Goal: Find specific page/section: Find specific page/section

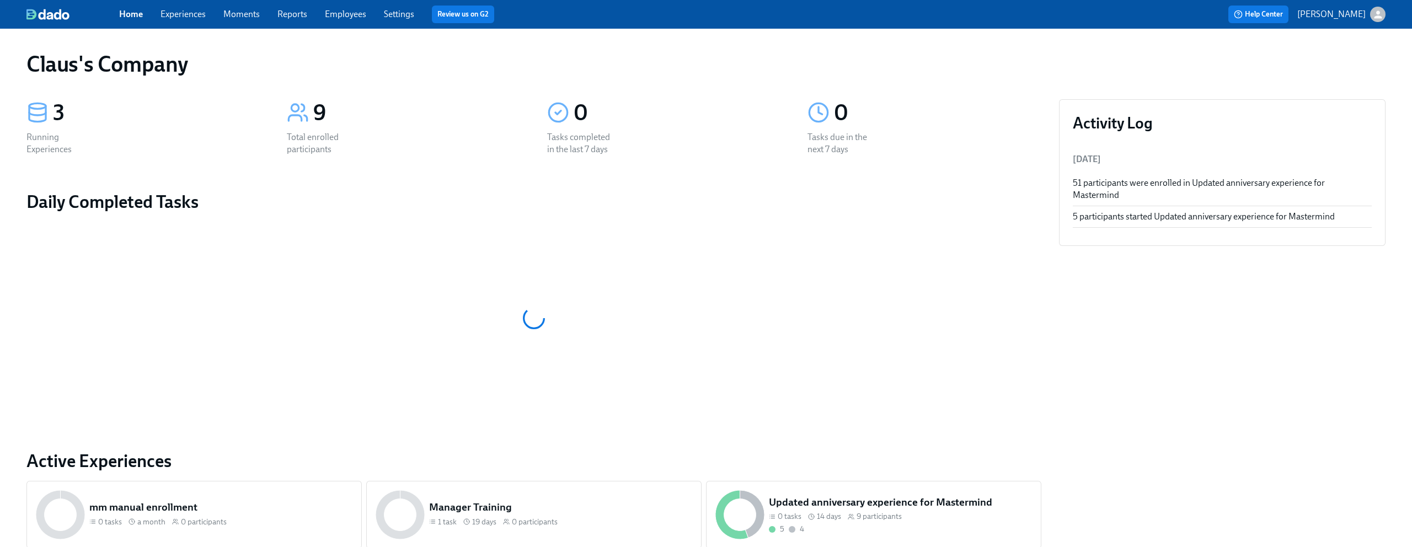
click at [1379, 15] on icon "button" at bounding box center [1378, 14] width 8 height 8
click at [1316, 65] on span "Switch organization..." at bounding box center [1325, 64] width 104 height 12
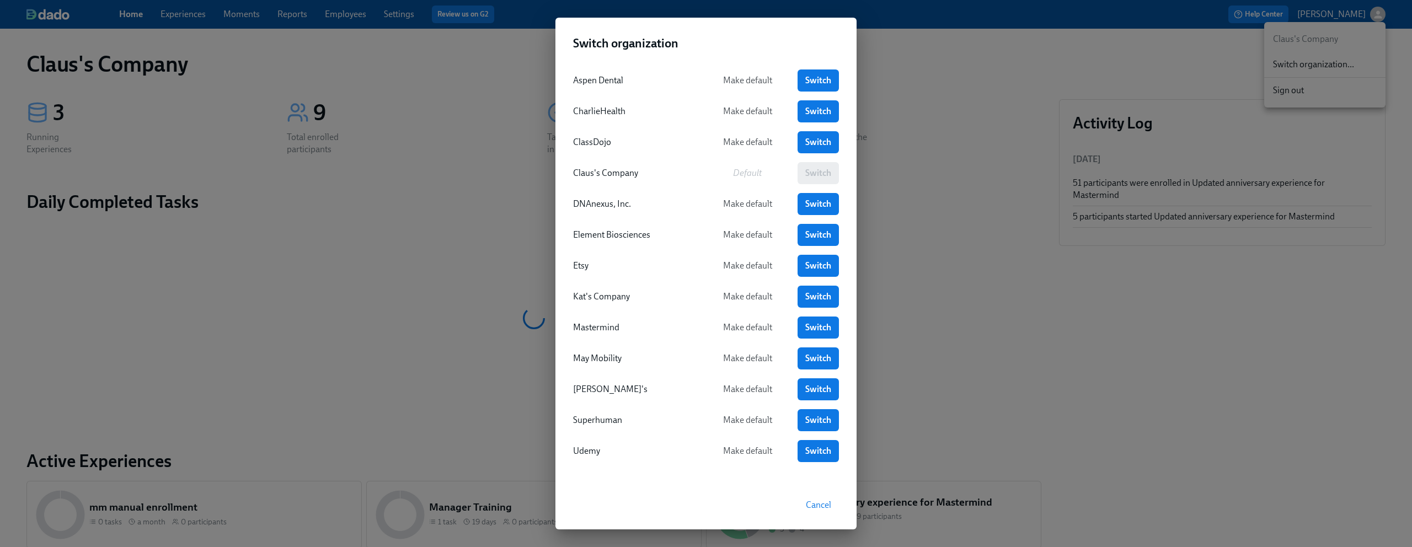
scroll to position [3, 0]
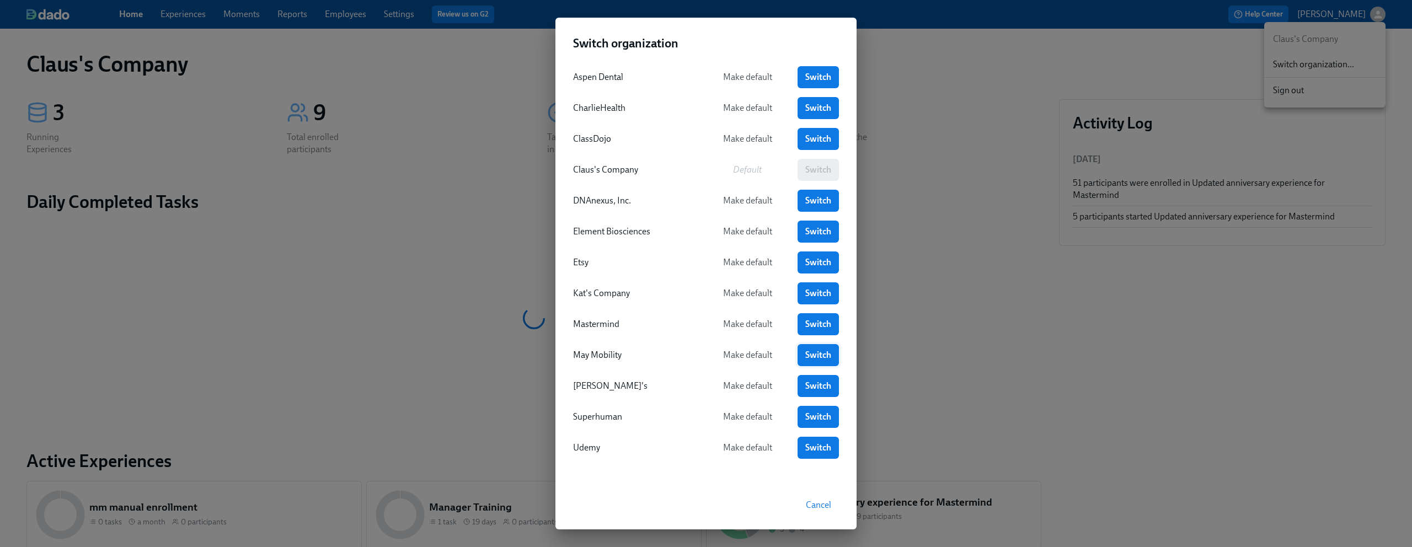
click at [810, 352] on span "Switch" at bounding box center [818, 355] width 26 height 11
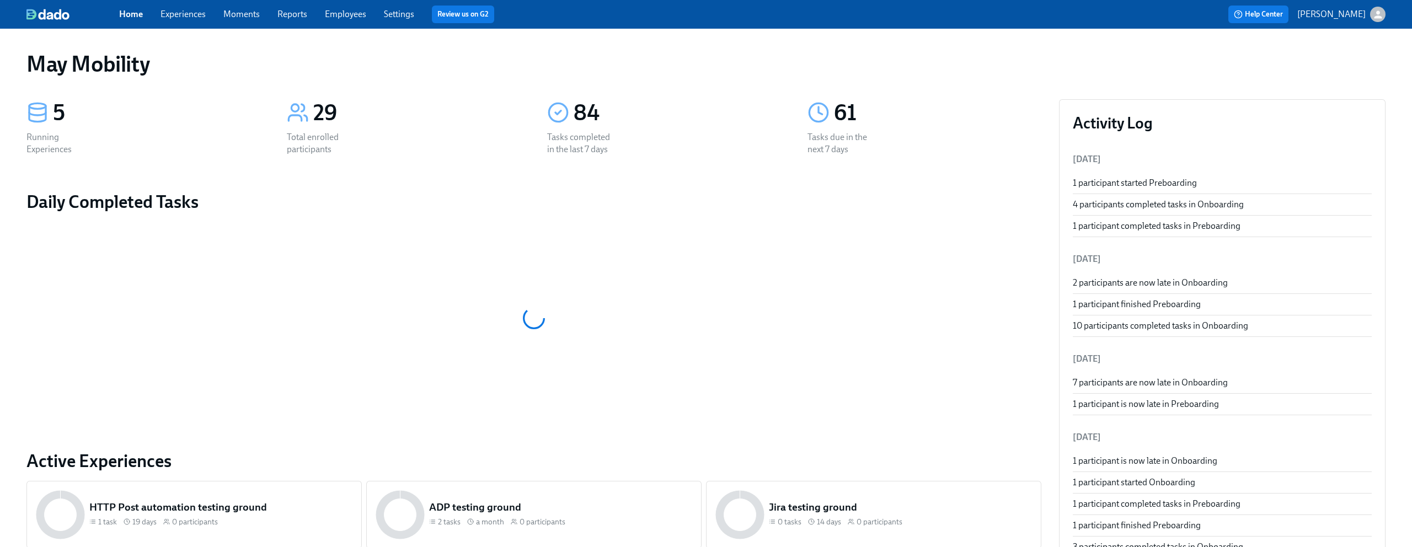
click at [199, 15] on link "Experiences" at bounding box center [183, 14] width 45 height 10
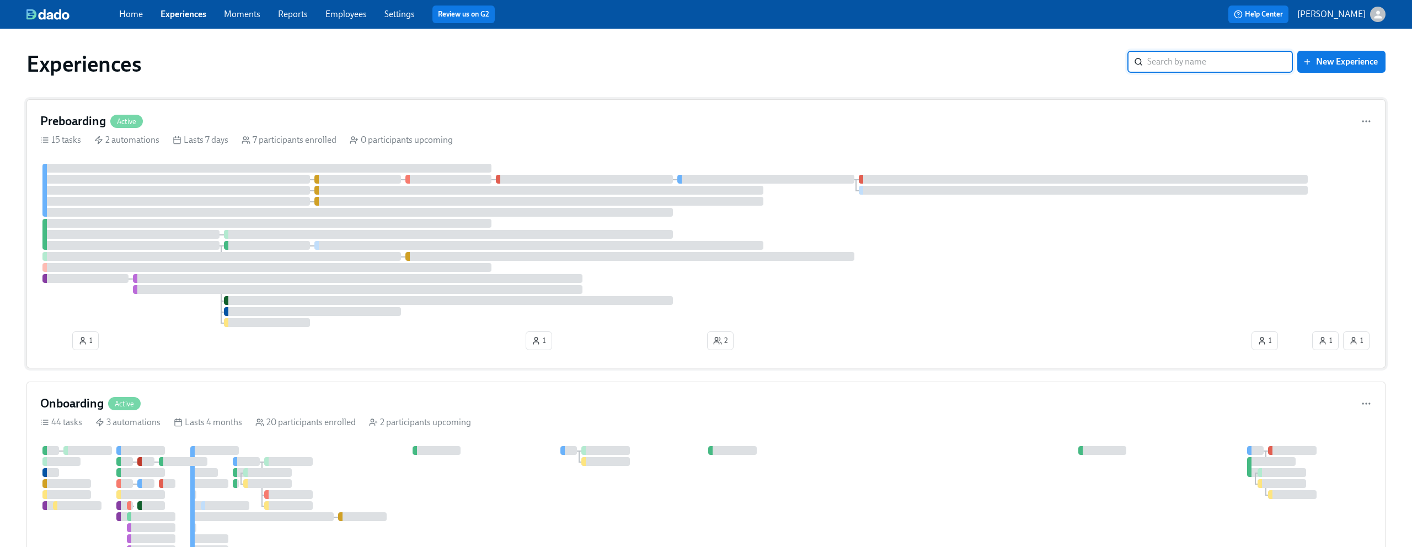
click at [328, 110] on div "Preboarding Active 15 tasks 2 automations Lasts 7 days 7 participants enrolled …" at bounding box center [705, 233] width 1359 height 269
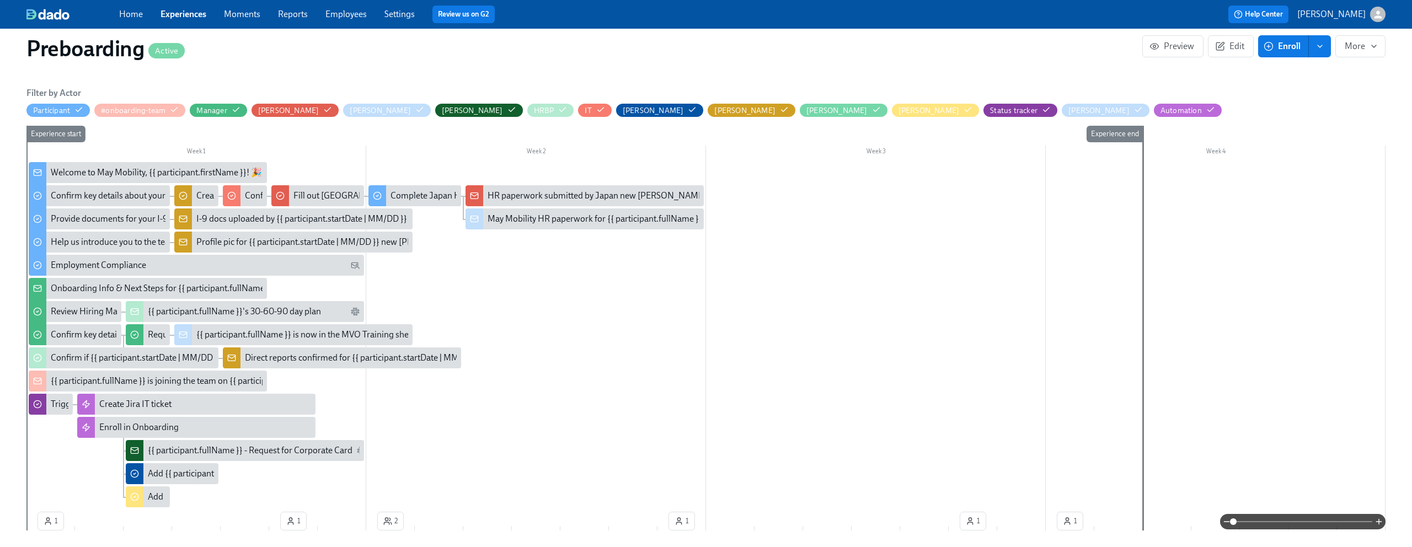
scroll to position [302, 0]
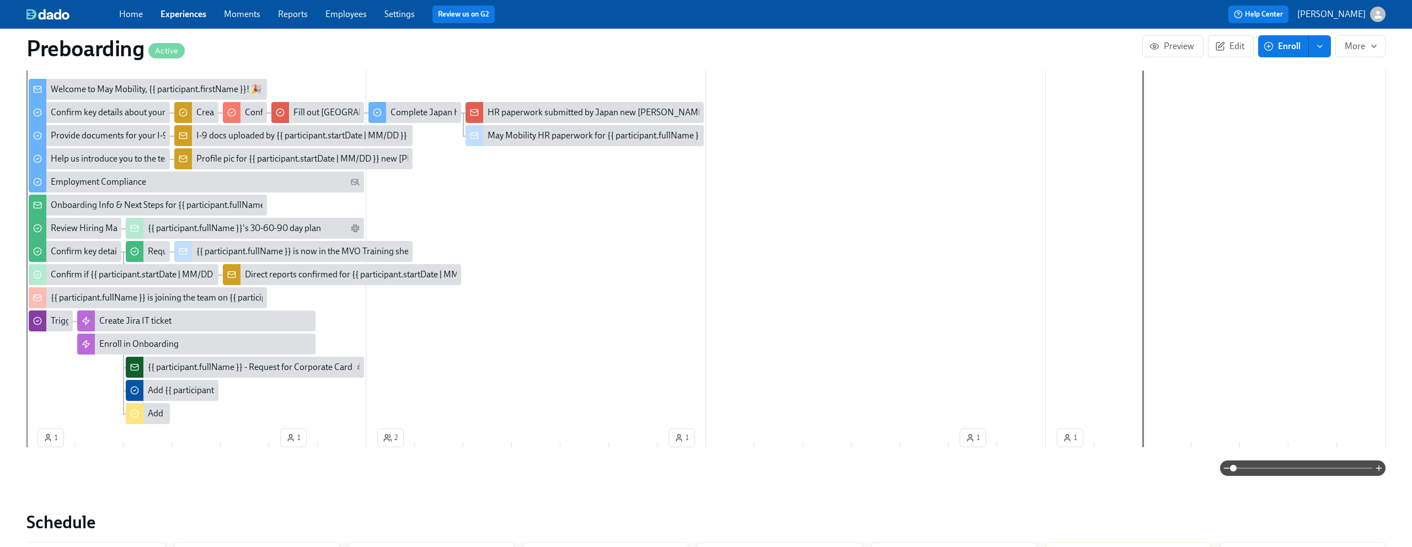
click at [1293, 472] on span at bounding box center [1302, 468] width 139 height 15
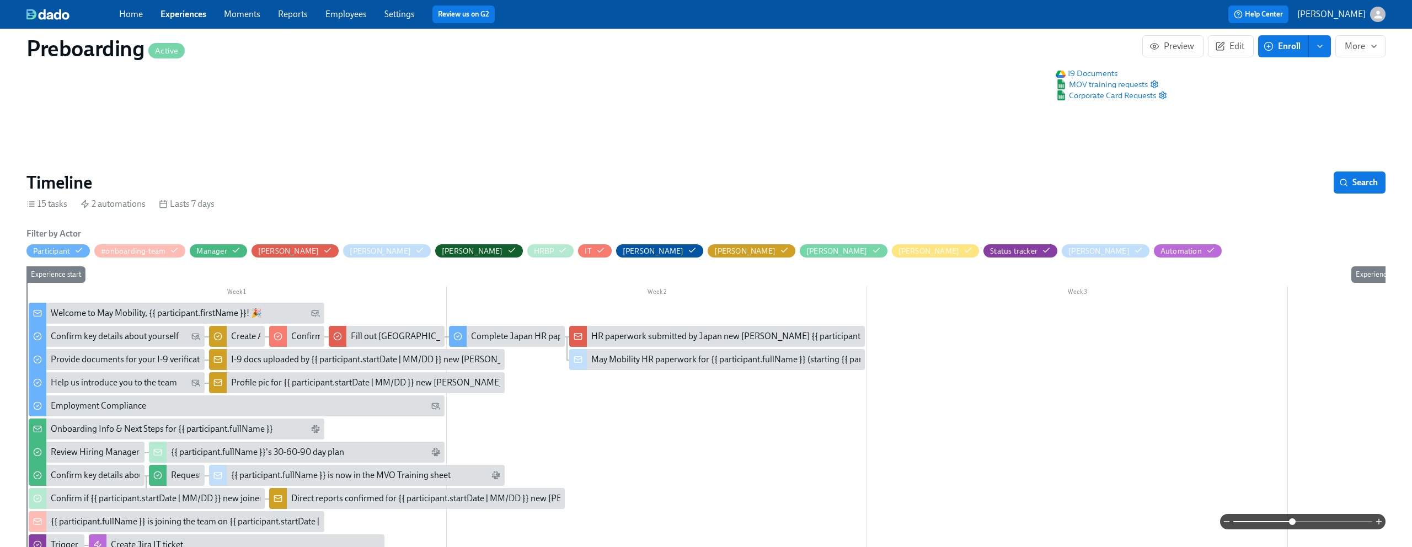
scroll to position [0, 0]
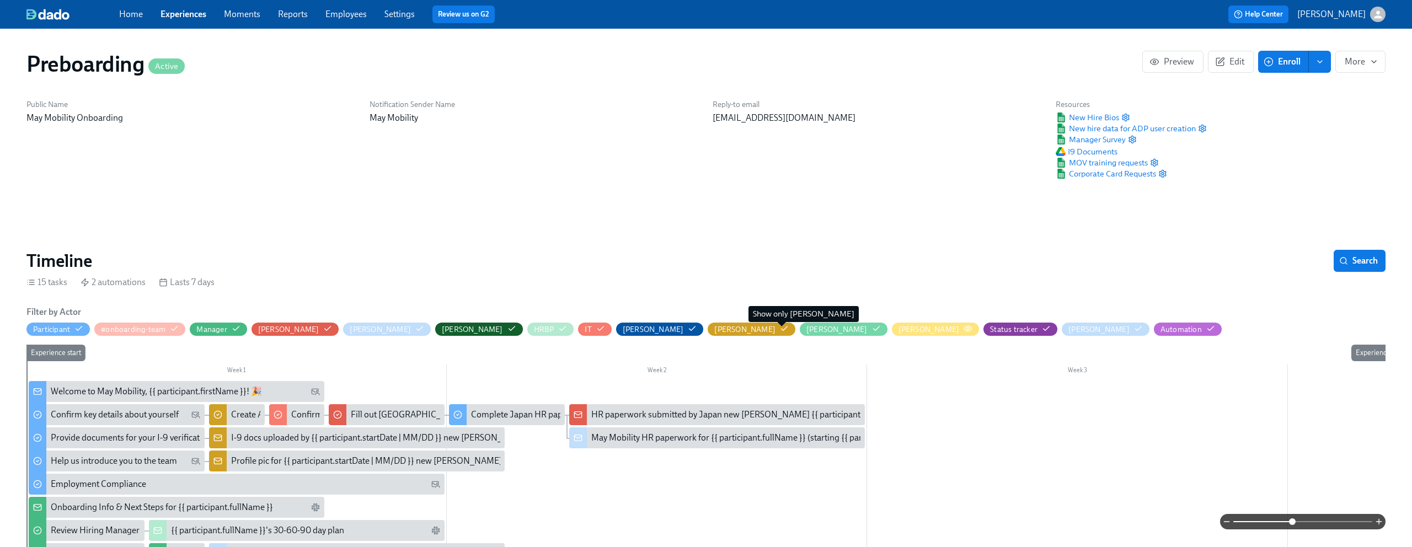
click at [964, 330] on icon "button" at bounding box center [968, 328] width 9 height 9
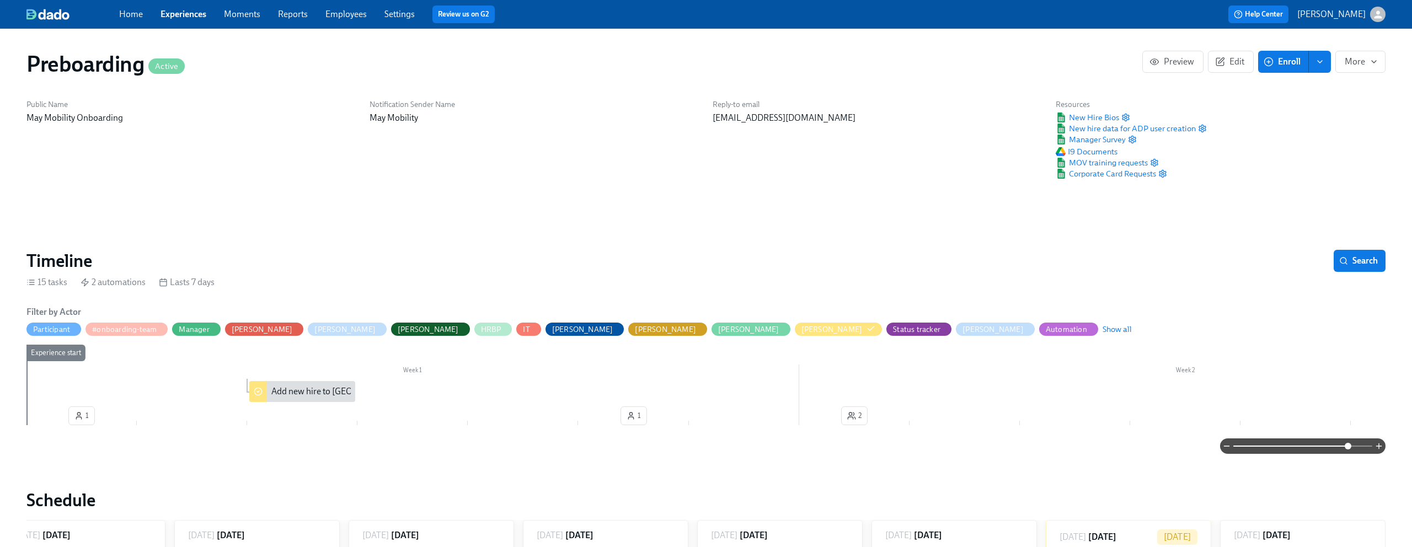
drag, startPoint x: 1294, startPoint y: 451, endPoint x: 1348, endPoint y: 446, distance: 53.7
click at [1348, 446] on span at bounding box center [1348, 446] width 7 height 7
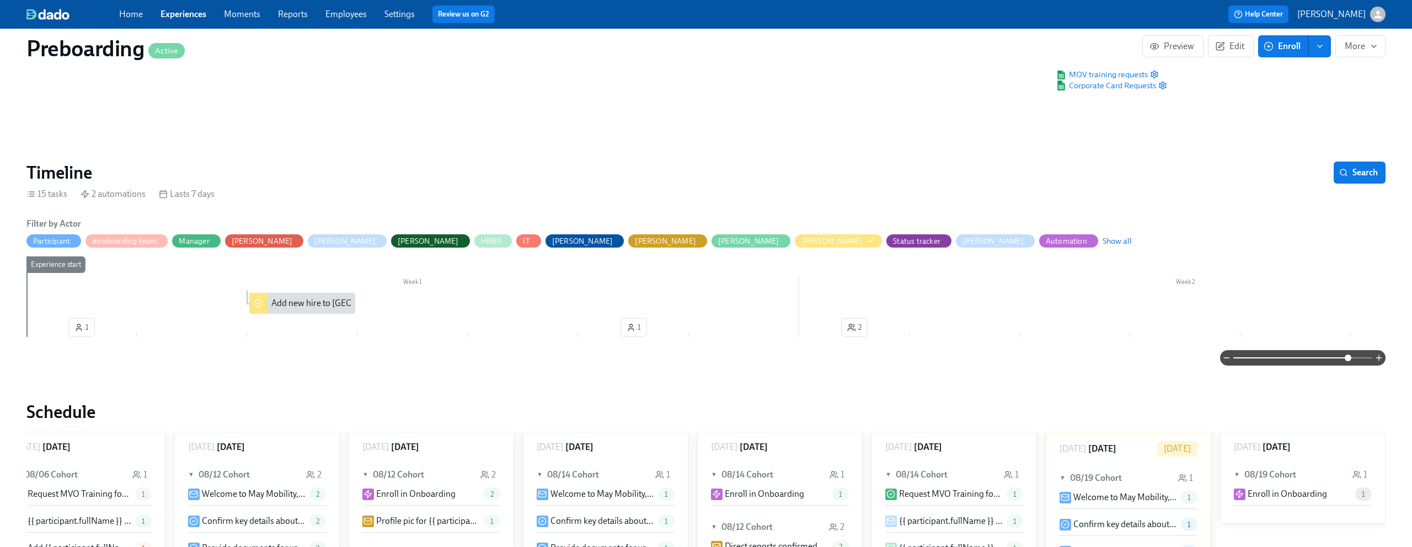
scroll to position [103, 0]
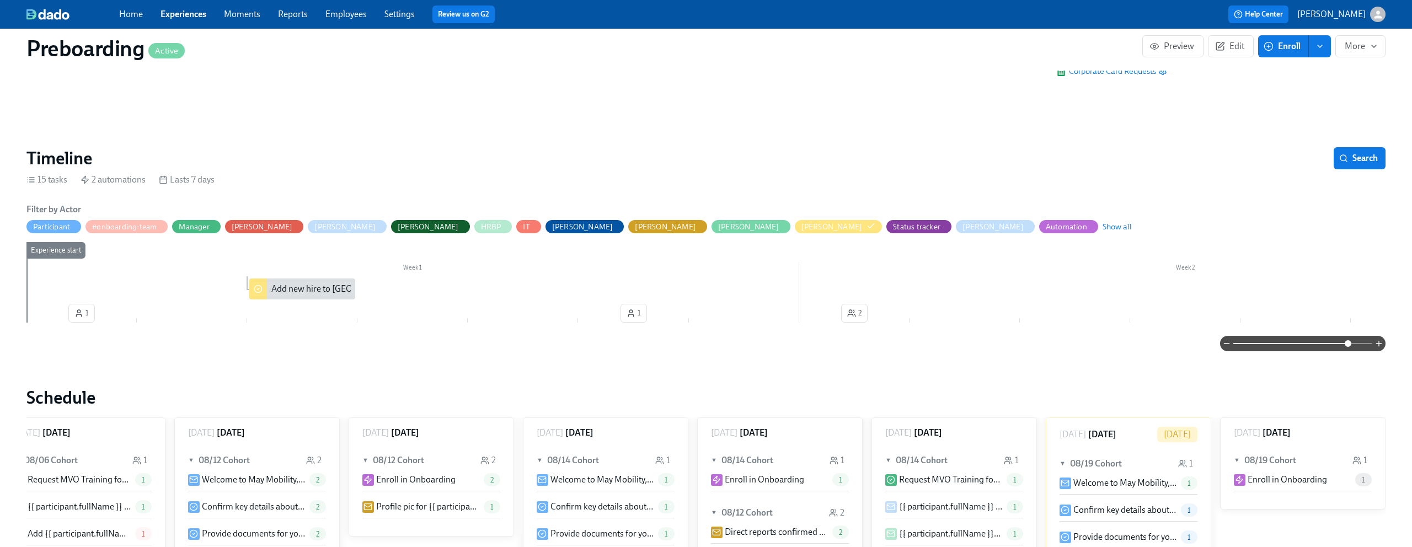
click at [1321, 343] on span at bounding box center [1302, 343] width 139 height 15
click at [1301, 348] on span at bounding box center [1302, 343] width 139 height 15
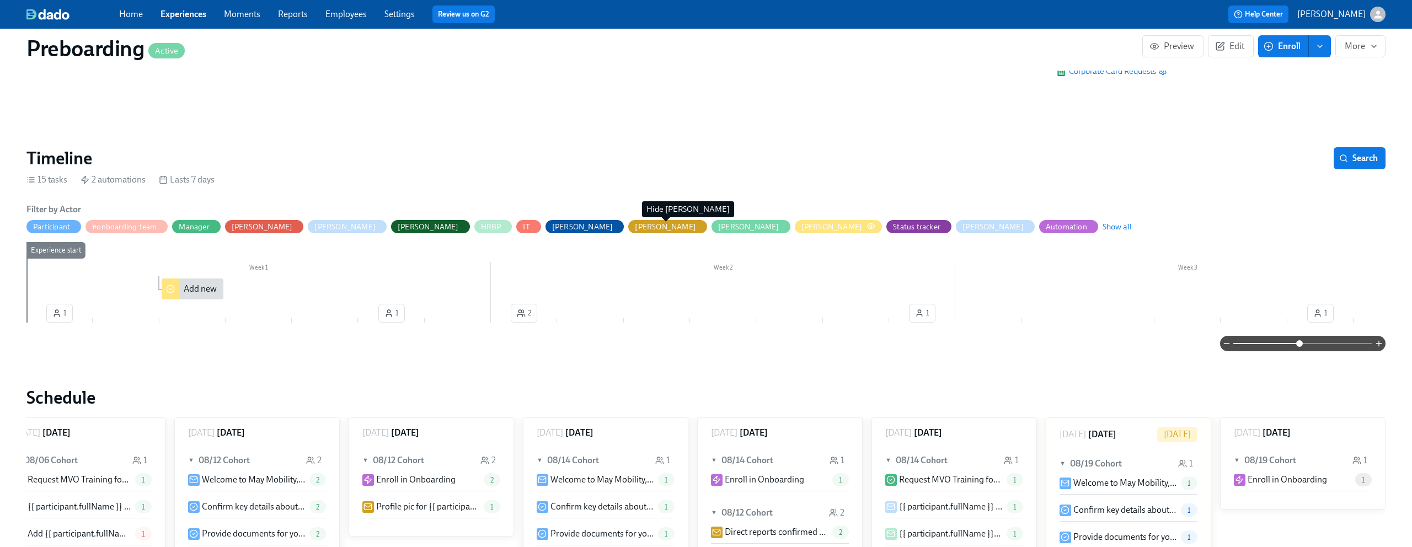
click at [801, 226] on div "Laura" at bounding box center [831, 227] width 61 height 10
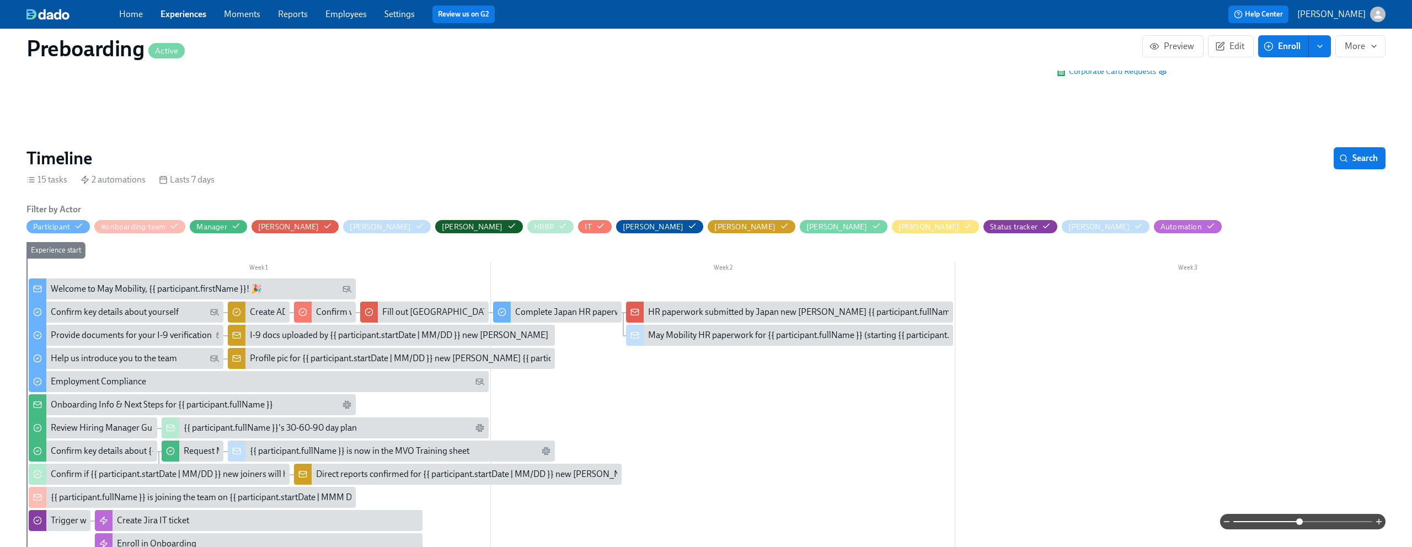
click at [183, 15] on link "Experiences" at bounding box center [184, 14] width 46 height 10
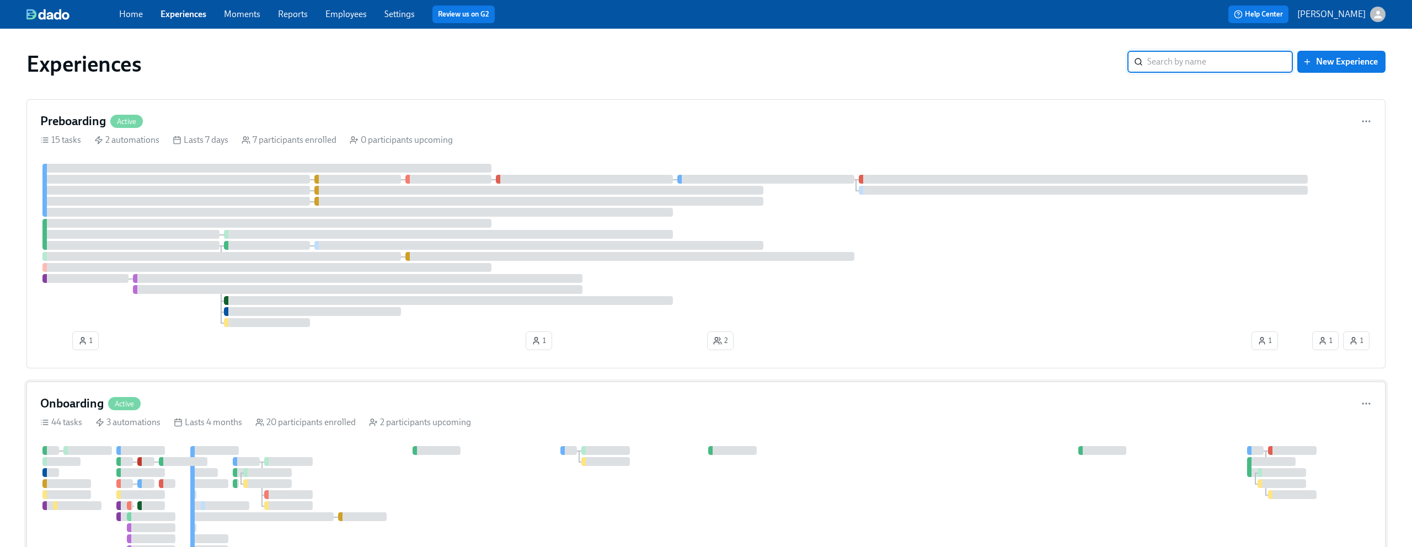
click at [167, 394] on div "Onboarding Active 44 tasks 3 automations Lasts 4 months 20 participants enrolle…" at bounding box center [705, 544] width 1359 height 324
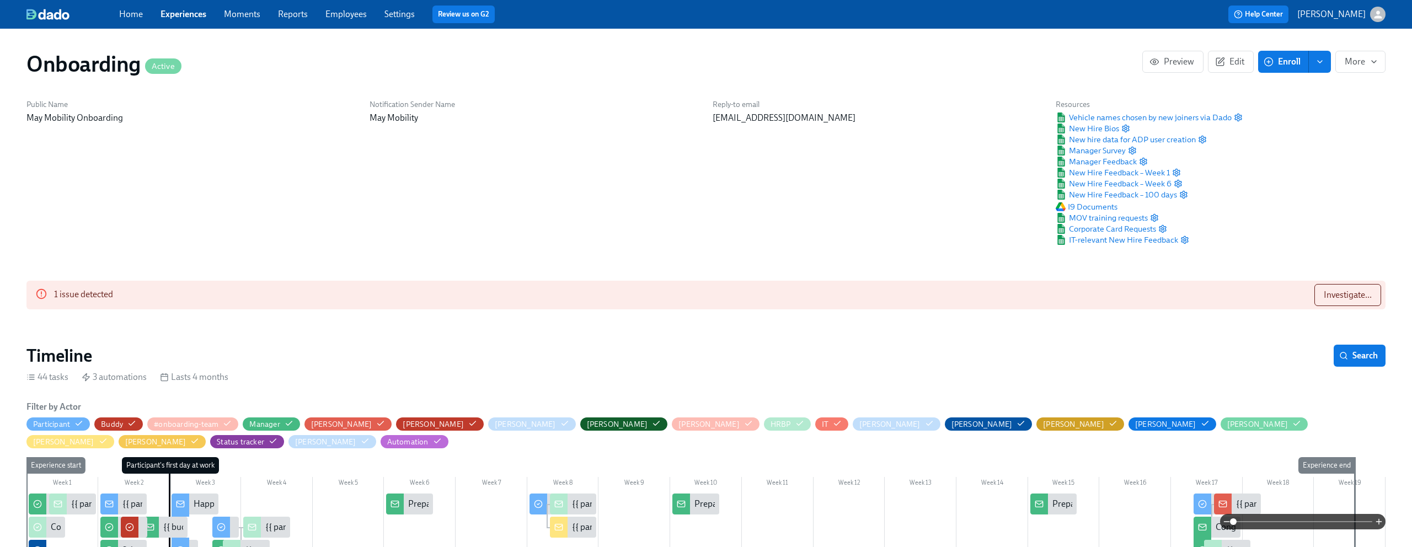
scroll to position [0, 4528]
click at [1338, 298] on span "Investigate..." at bounding box center [1348, 295] width 48 height 11
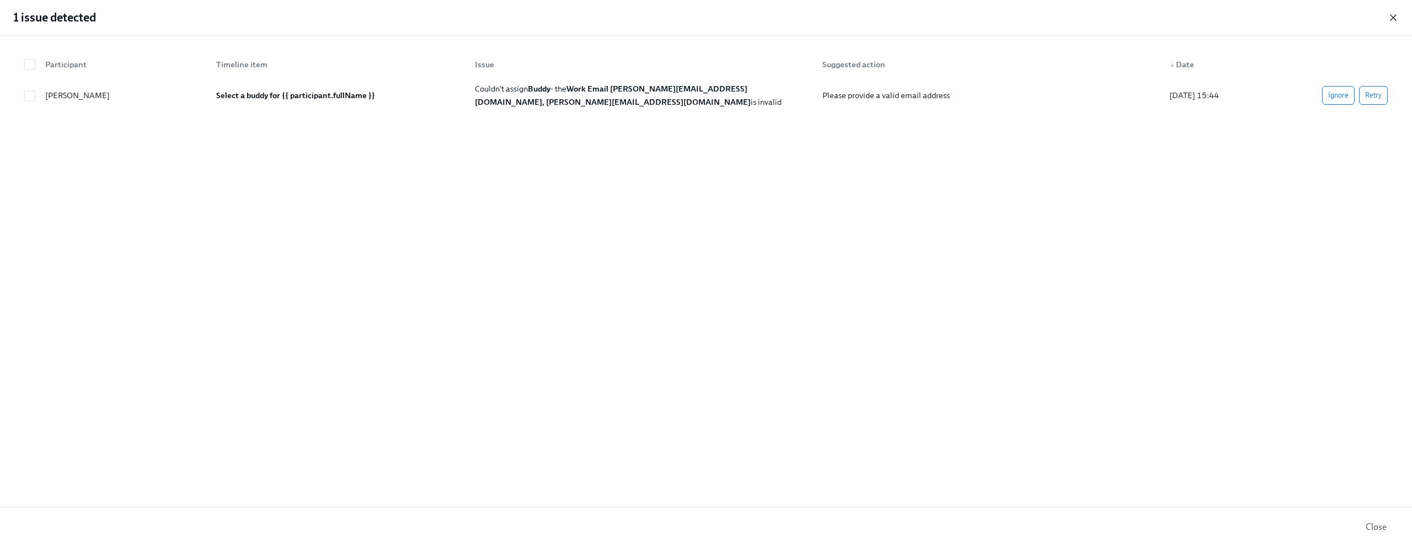
click at [1398, 19] on icon "button" at bounding box center [1393, 17] width 11 height 11
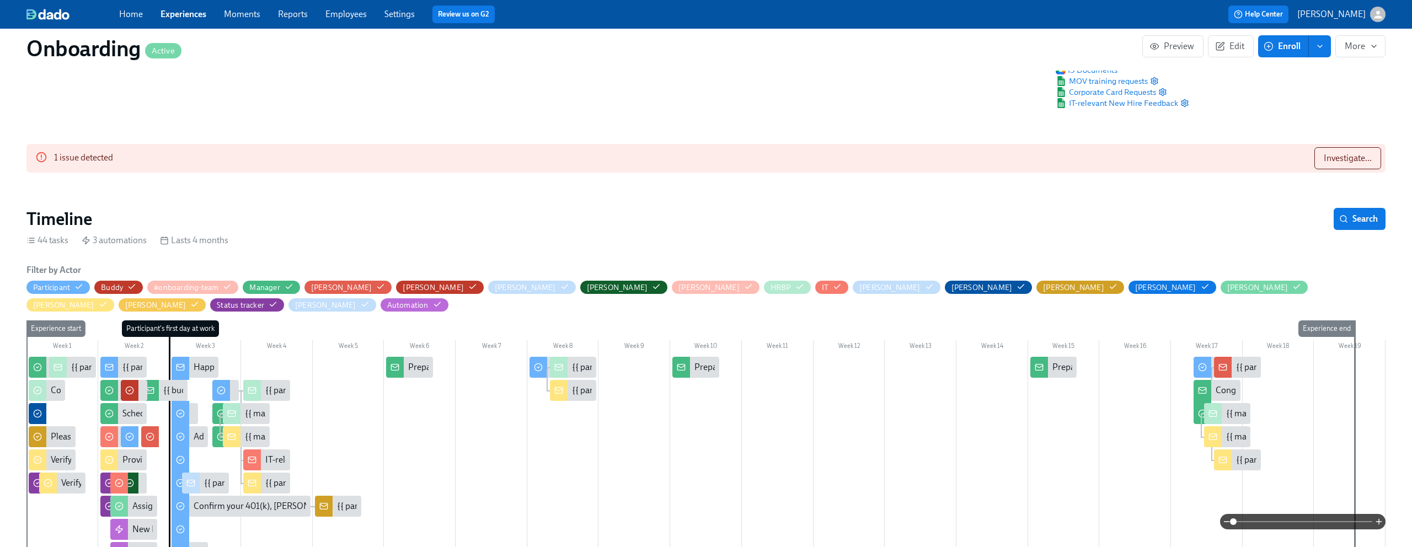
scroll to position [165, 0]
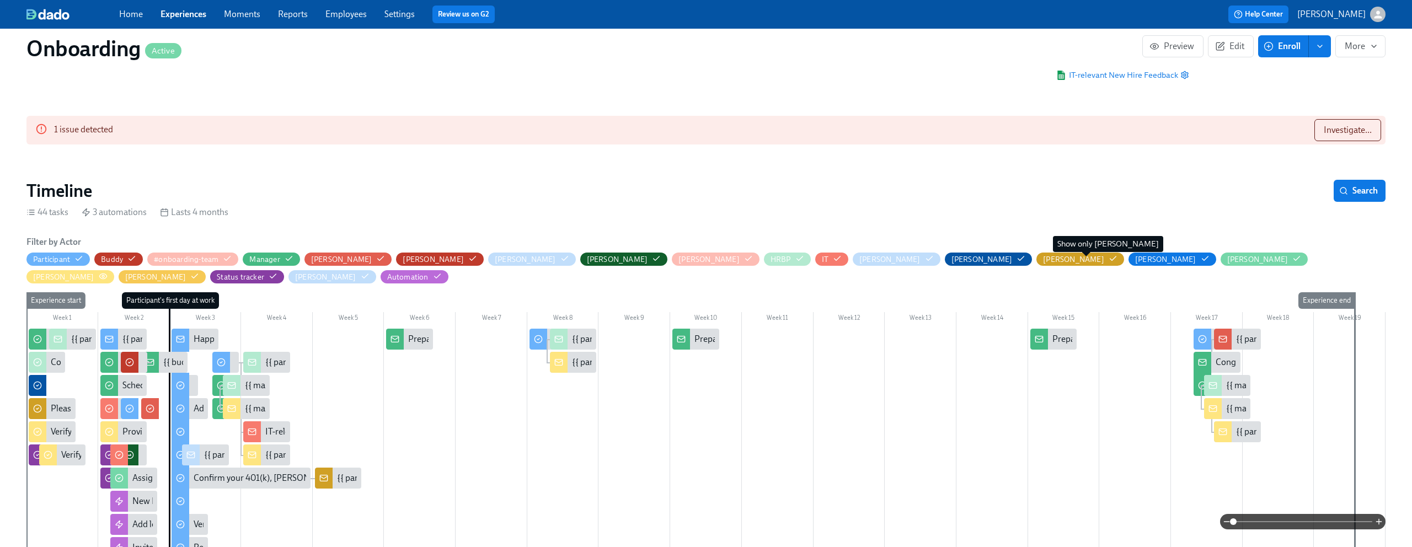
click at [104, 275] on circle "button" at bounding box center [103, 276] width 2 height 2
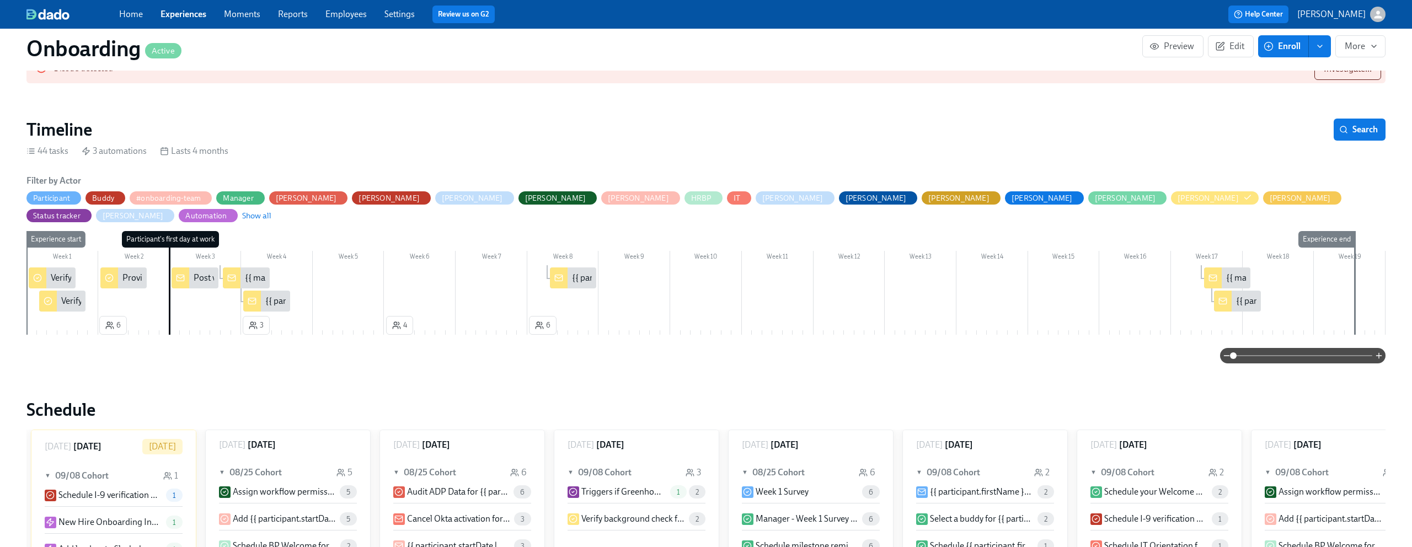
scroll to position [235, 0]
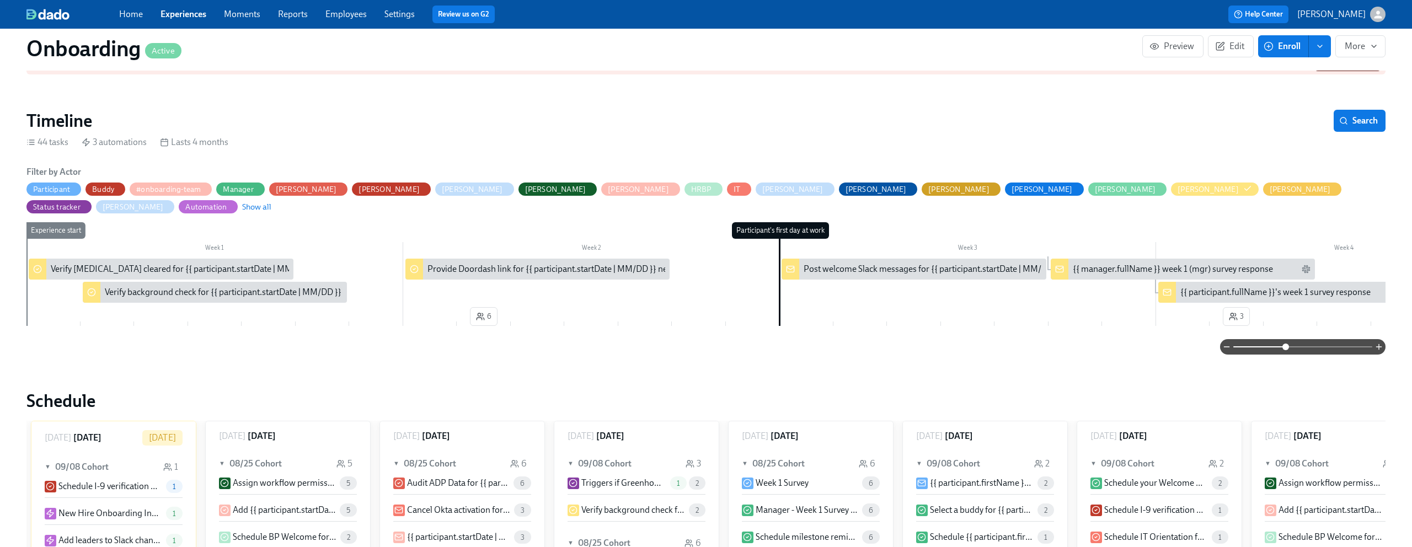
drag, startPoint x: 1237, startPoint y: 328, endPoint x: 1284, endPoint y: 332, distance: 47.0
click at [1284, 344] on span at bounding box center [1285, 347] width 7 height 7
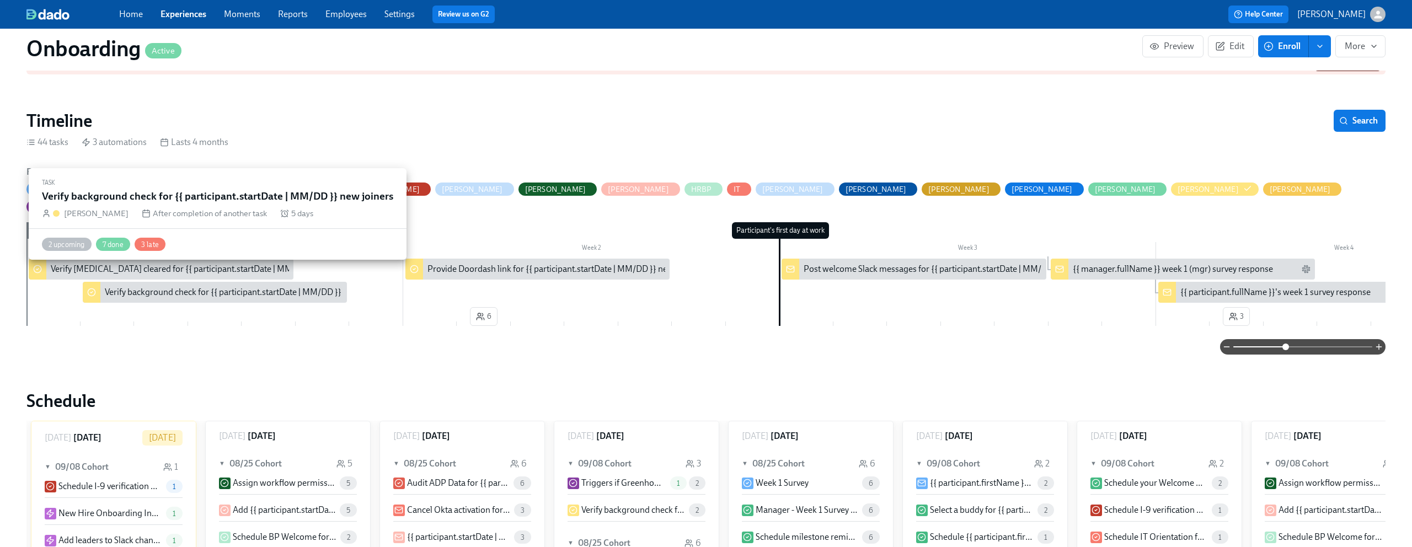
click at [161, 286] on div "Verify background check for {{ participant.startDate | MM/DD }} new joiners" at bounding box center [246, 292] width 282 height 12
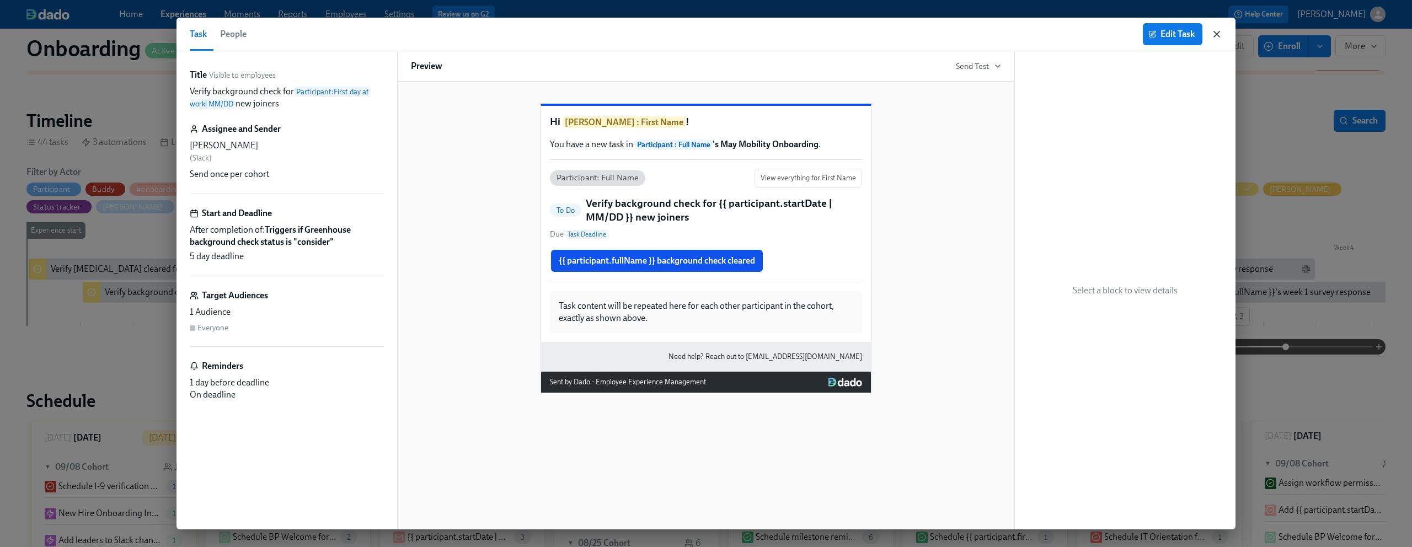
click at [1220, 36] on icon "button" at bounding box center [1216, 34] width 11 height 11
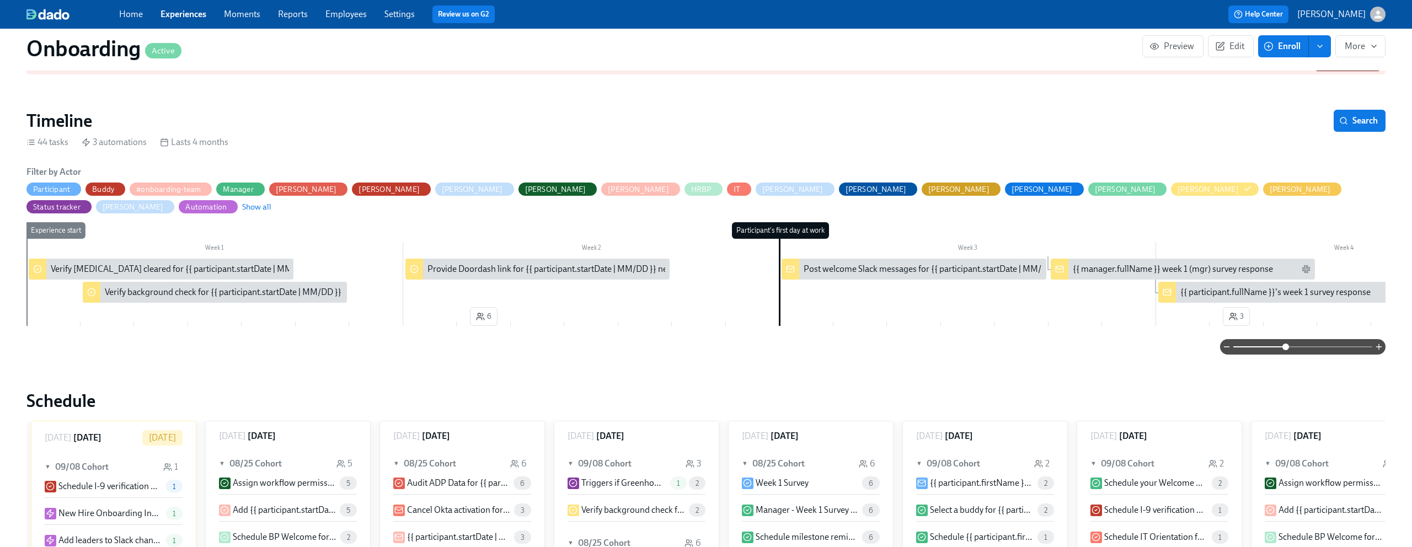
click at [1171, 183] on div "Laura" at bounding box center [1215, 189] width 88 height 13
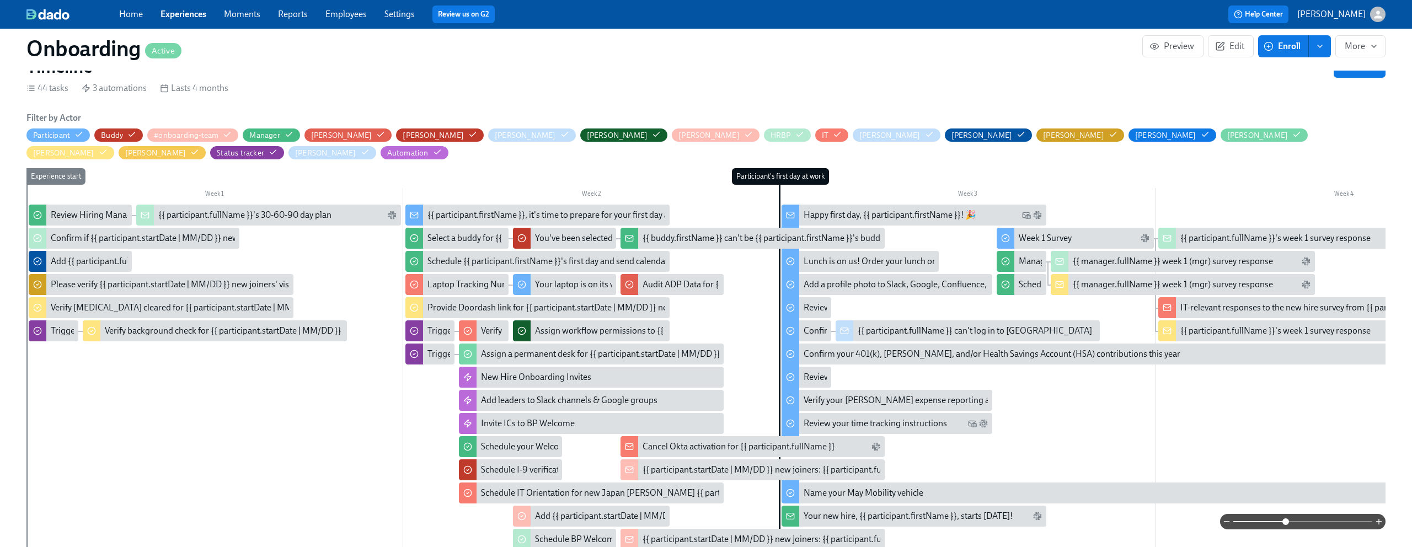
scroll to position [290, 0]
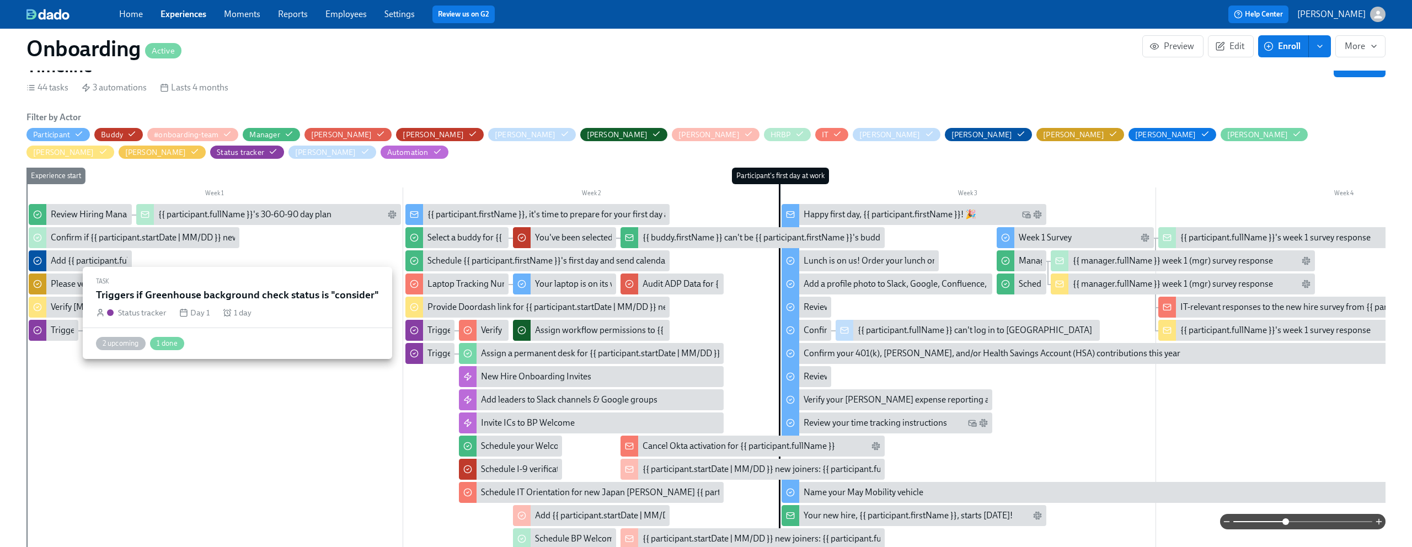
click at [47, 320] on div "Triggers if Greenhouse background check status is "consider"" at bounding box center [54, 330] width 50 height 21
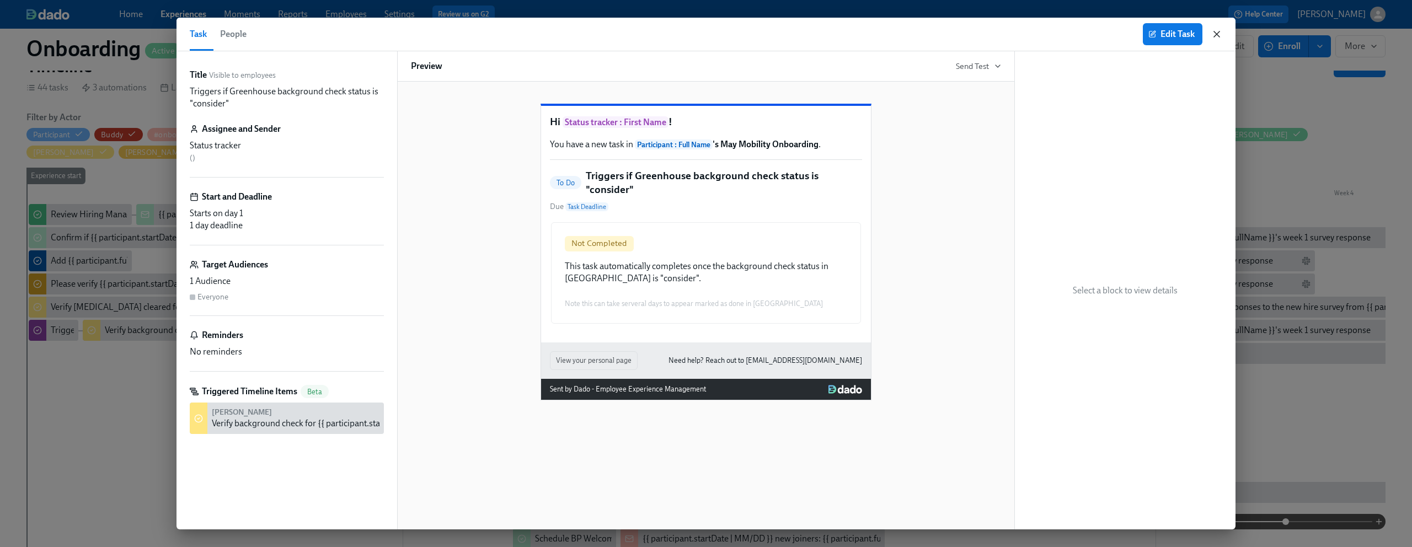
click at [1211, 32] on icon "button" at bounding box center [1216, 34] width 11 height 11
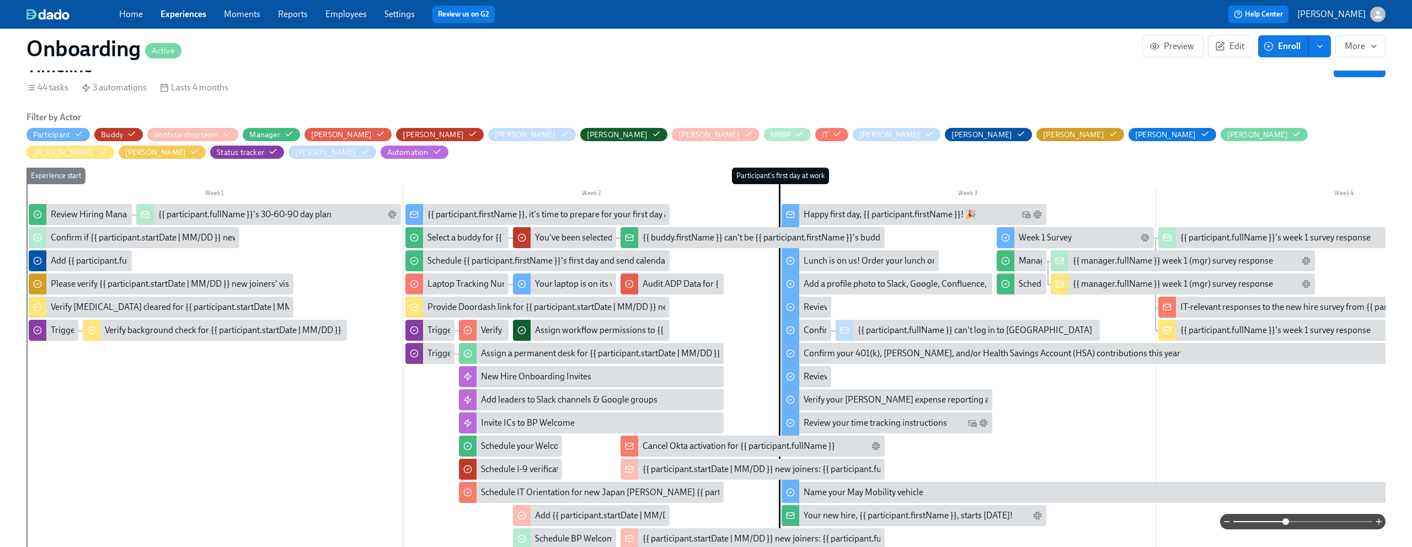
scroll to position [0, 4528]
click at [558, 209] on div "{{ participant.firstName }}, it's time to prepare for your first day at May Mob…" at bounding box center [575, 215] width 297 height 12
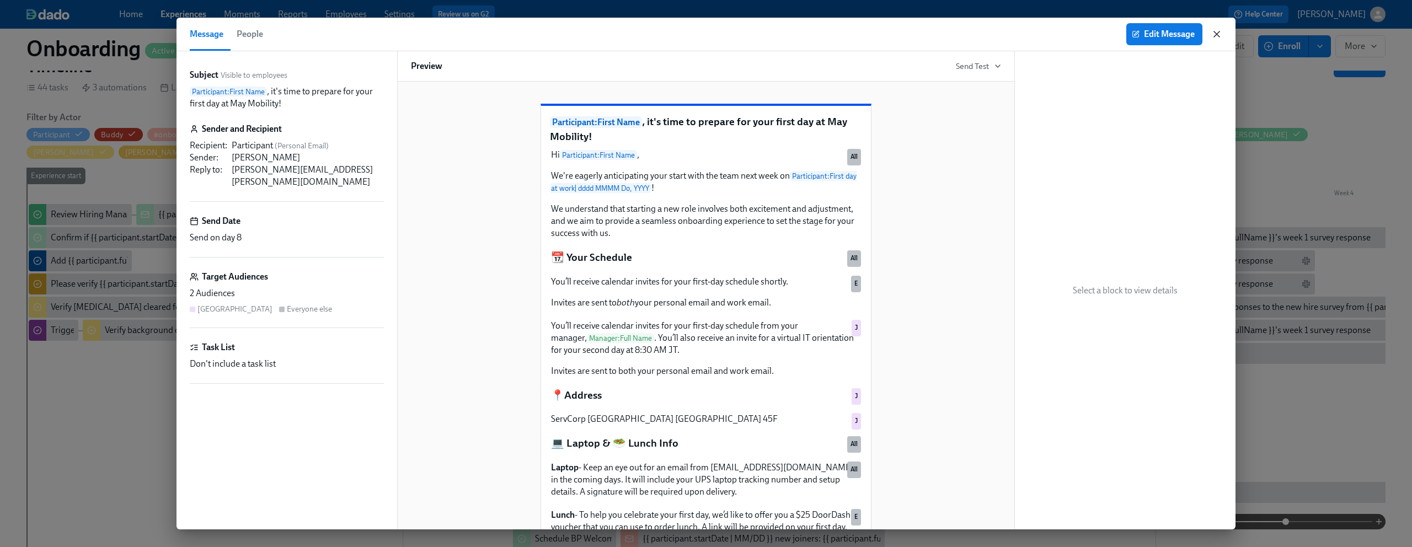
click at [1219, 33] on icon "button" at bounding box center [1216, 34] width 11 height 11
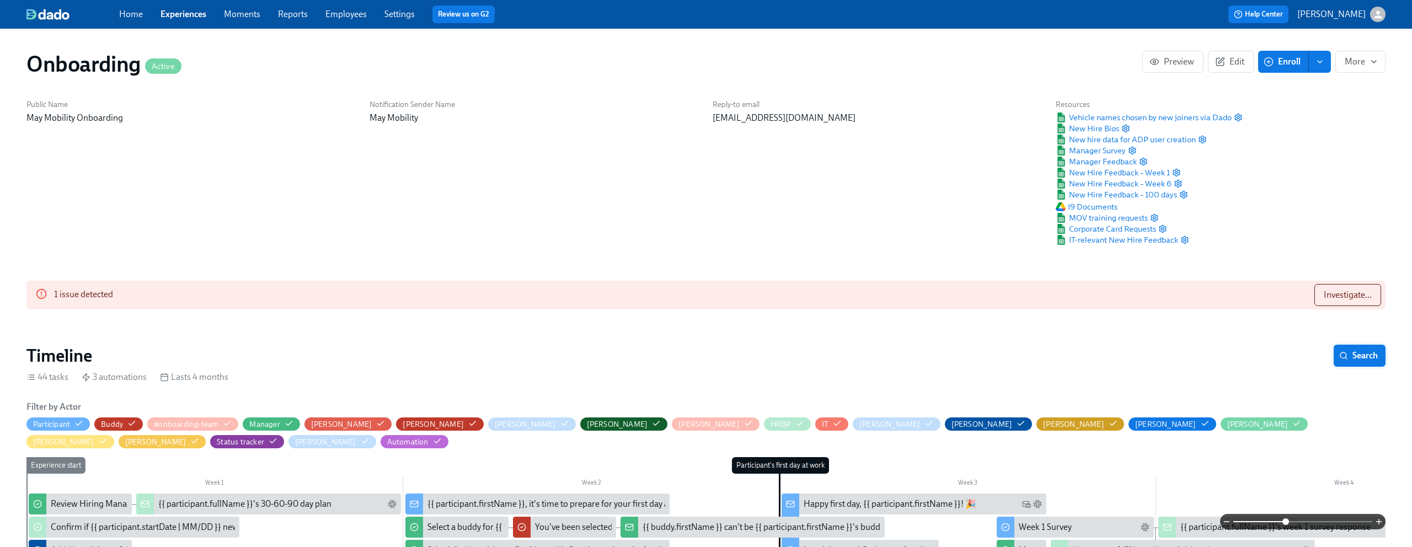
click at [1368, 355] on span "Search" at bounding box center [1360, 355] width 36 height 11
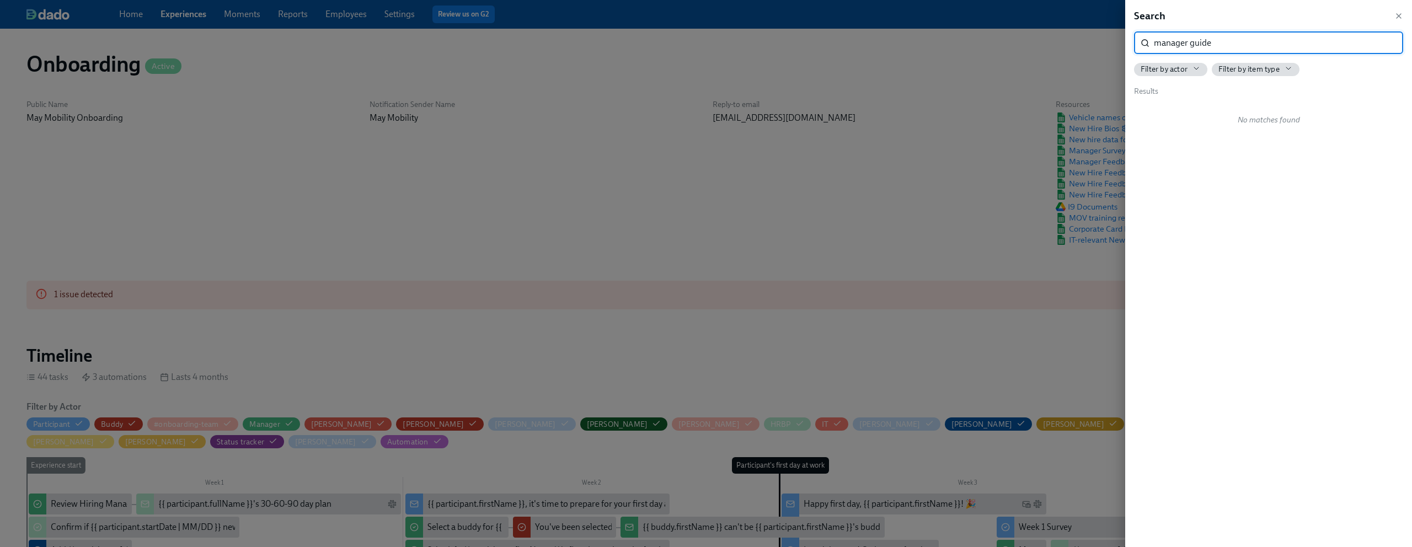
type input "manager guide"
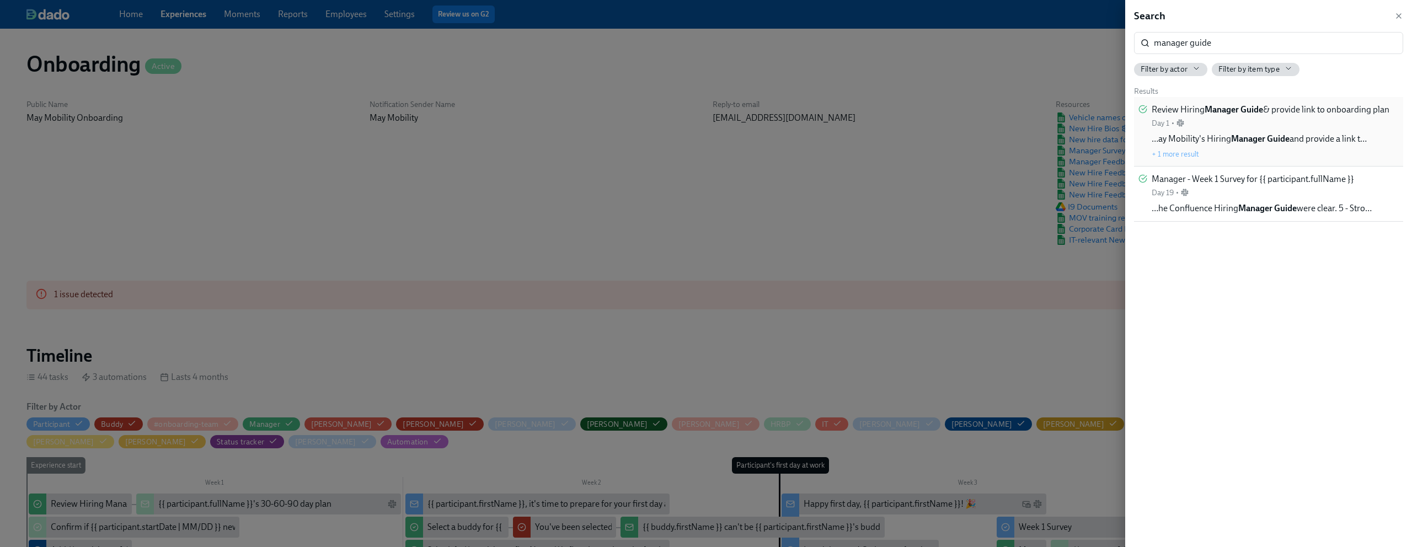
click at [1268, 141] on strong "Manager Guide" at bounding box center [1260, 138] width 58 height 10
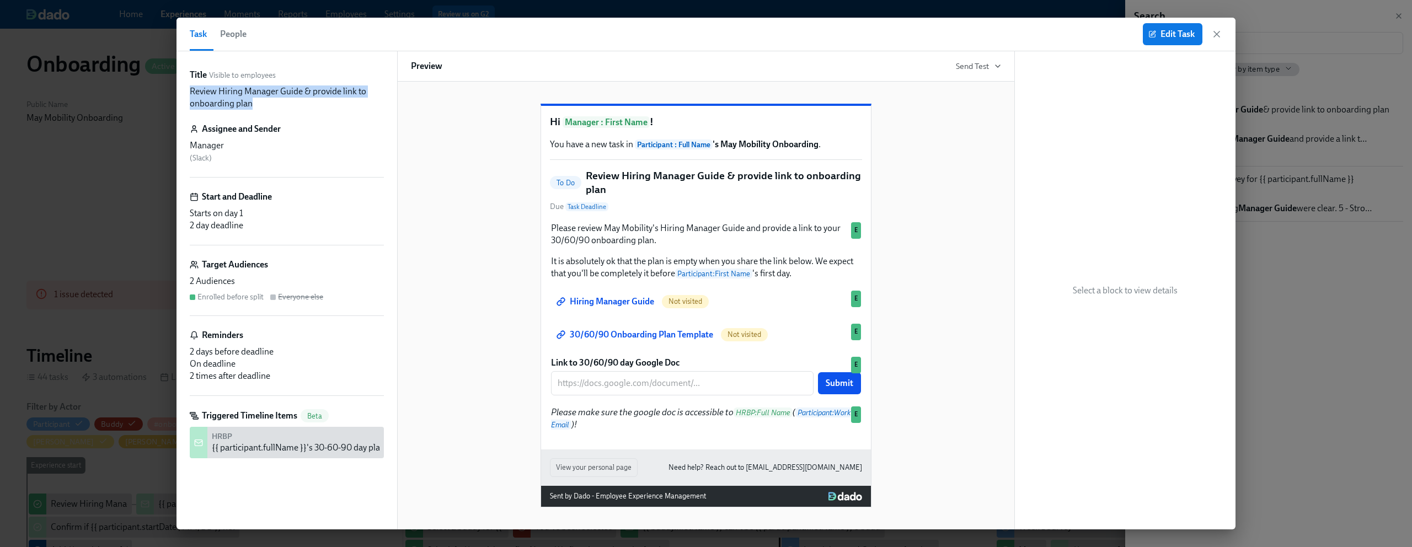
drag, startPoint x: 258, startPoint y: 104, endPoint x: 187, endPoint y: 89, distance: 72.8
click at [187, 89] on div "Title Visible to employees Review Hiring Manager Guide & provide link to onboar…" at bounding box center [287, 290] width 221 height 478
copy p "Review Hiring Manager Guide & provide link to onboarding plan"
